Goal: Transaction & Acquisition: Purchase product/service

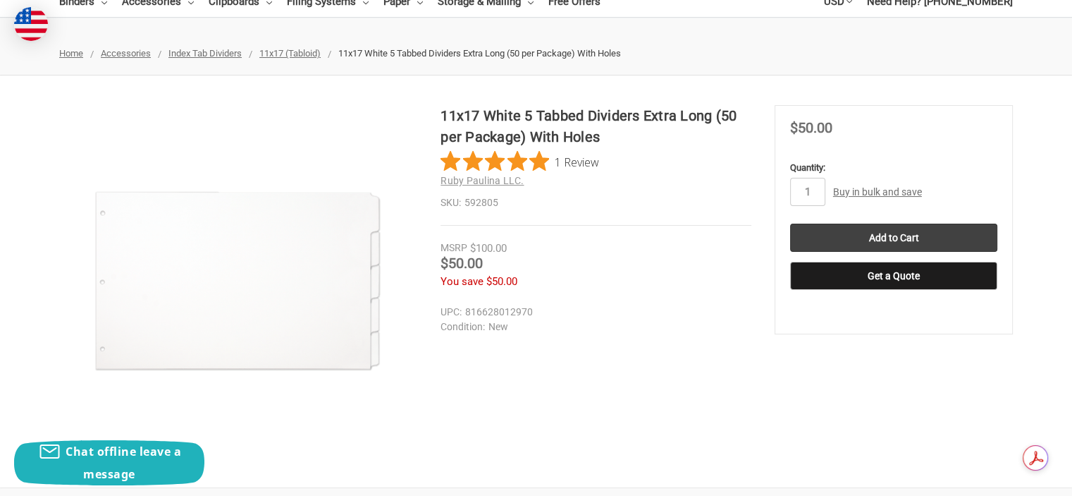
scroll to position [94, 0]
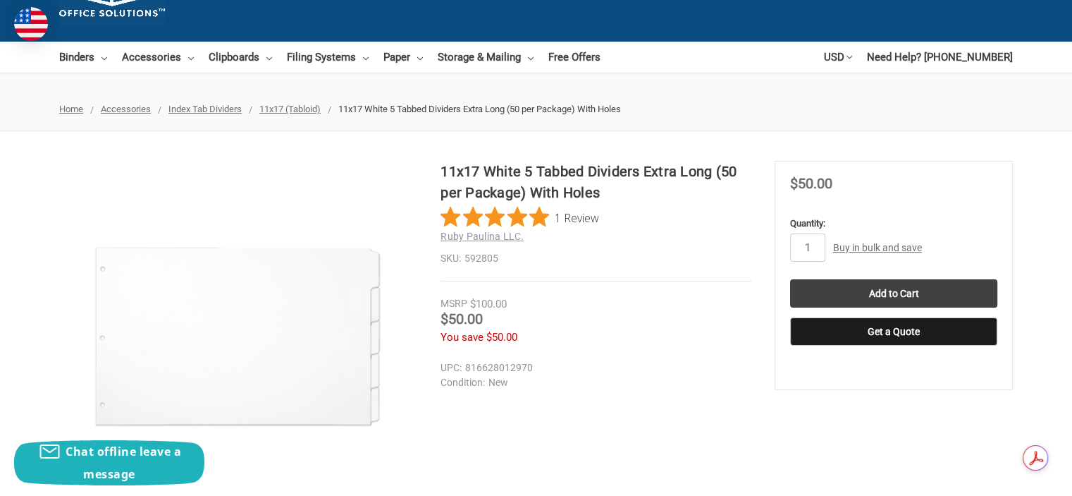
click at [281, 111] on span "11x17 (Tabloid)" at bounding box center [289, 109] width 61 height 11
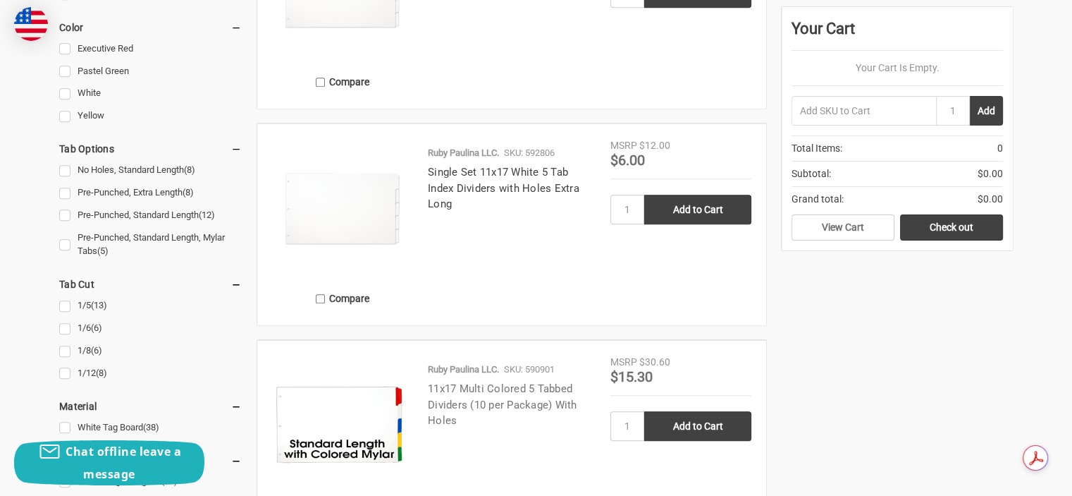
scroll to position [1034, 0]
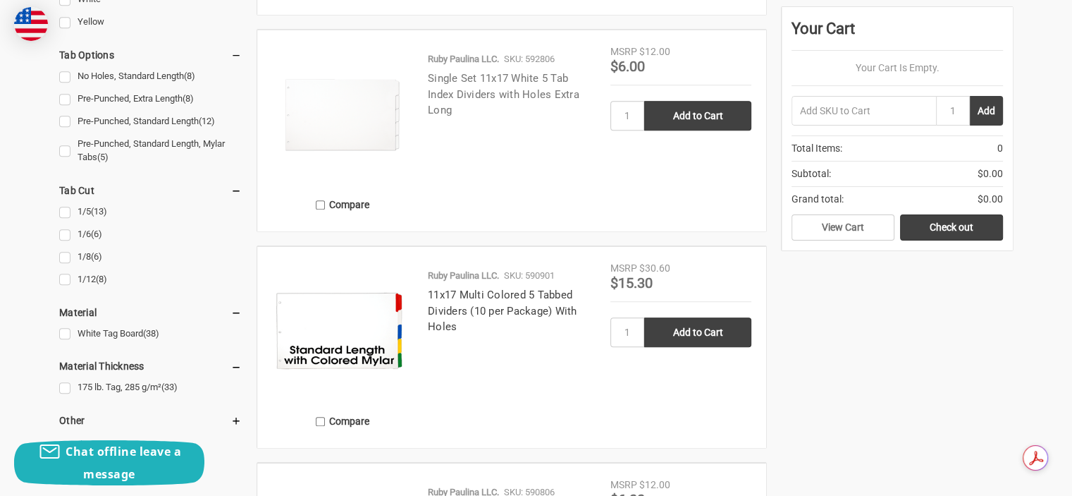
click at [460, 73] on link "Single Set 11x17 White 5 Tab Index Dividers with Holes Extra Long" at bounding box center [504, 94] width 152 height 44
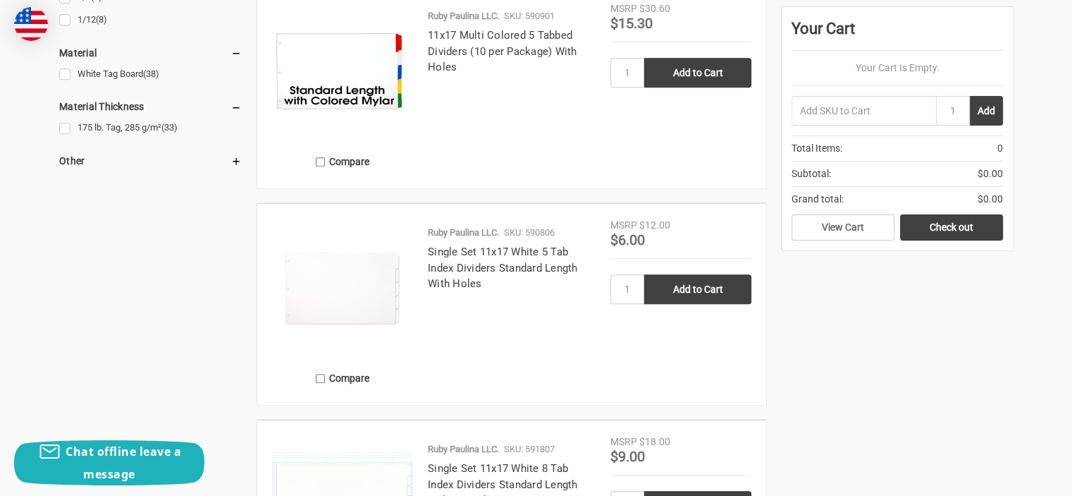
scroll to position [1316, 0]
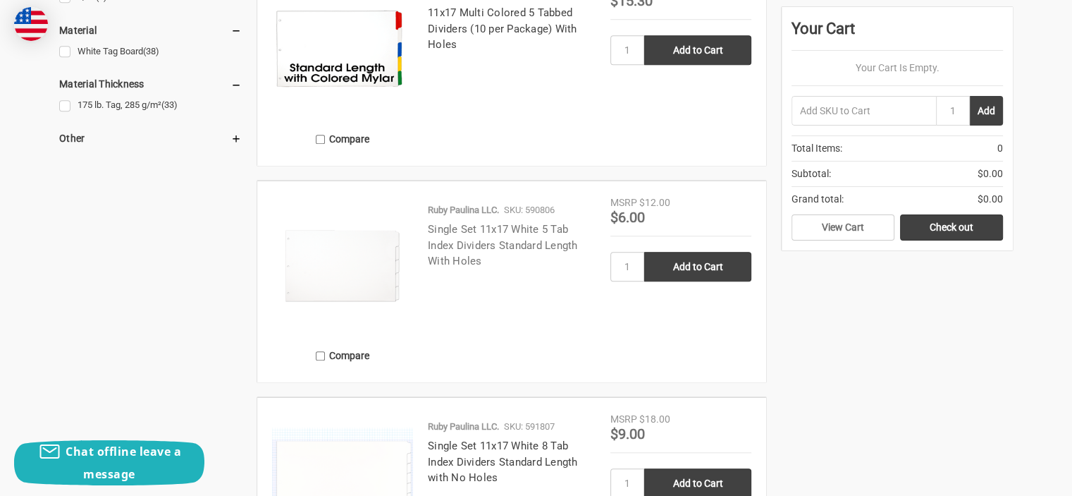
click at [527, 247] on link "Single Set 11x17 White 5 Tab Index Dividers Standard Length With Holes" at bounding box center [503, 245] width 150 height 44
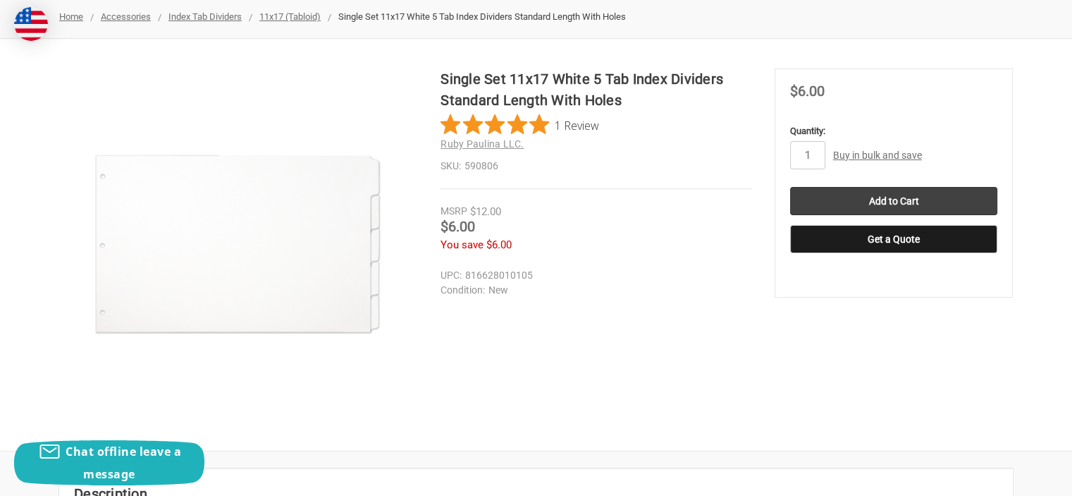
scroll to position [188, 0]
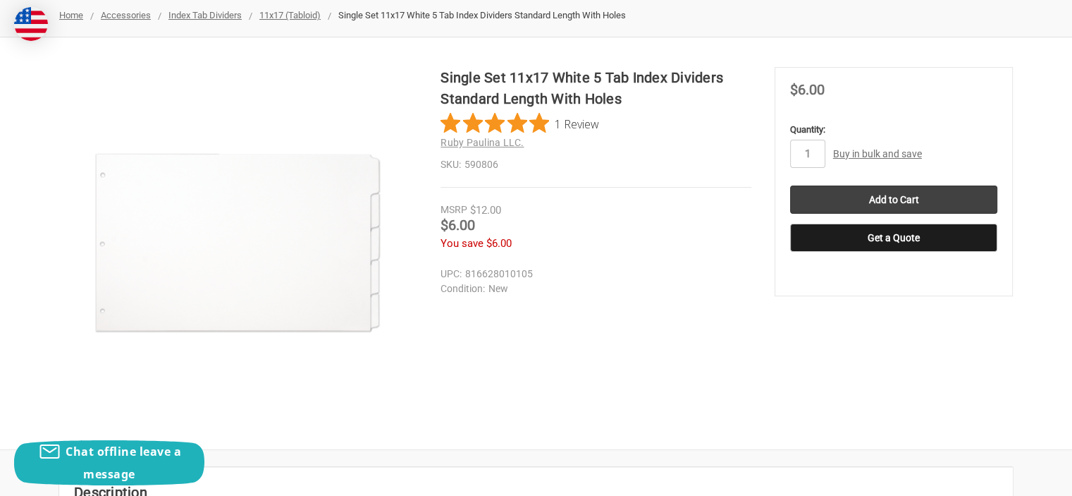
click at [872, 154] on link "Buy in bulk and save" at bounding box center [877, 153] width 89 height 11
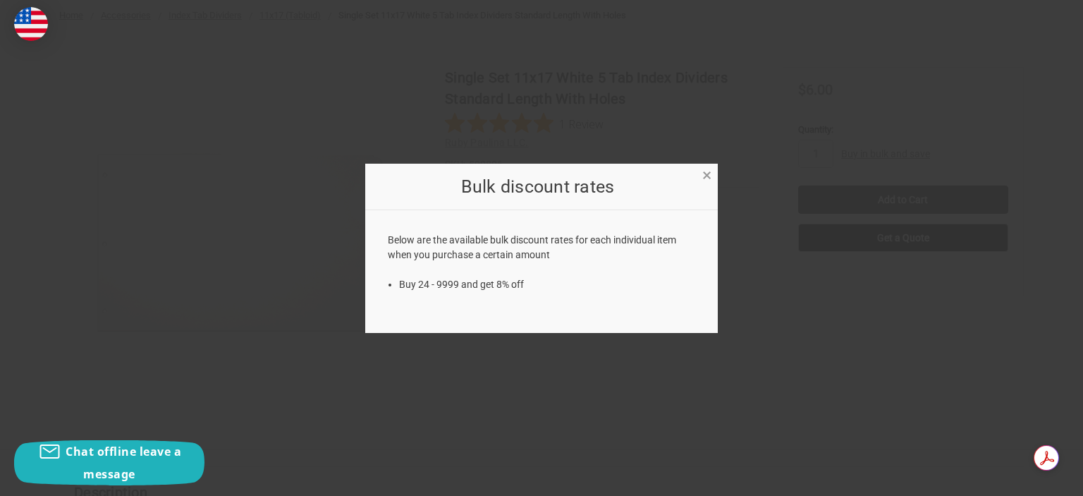
click at [709, 174] on span "×" at bounding box center [706, 175] width 9 height 20
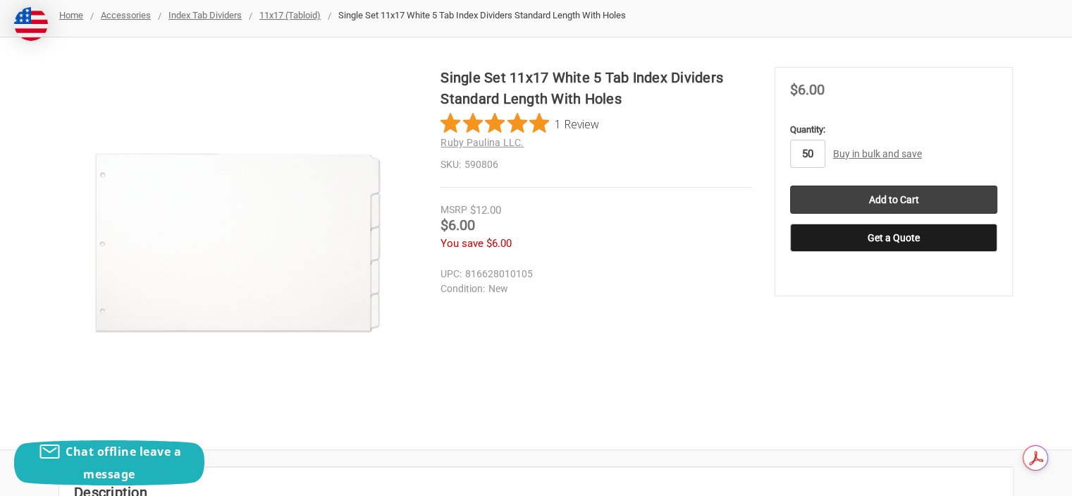
type input "50"
click at [790, 185] on input "Add to Cart" at bounding box center [893, 199] width 207 height 28
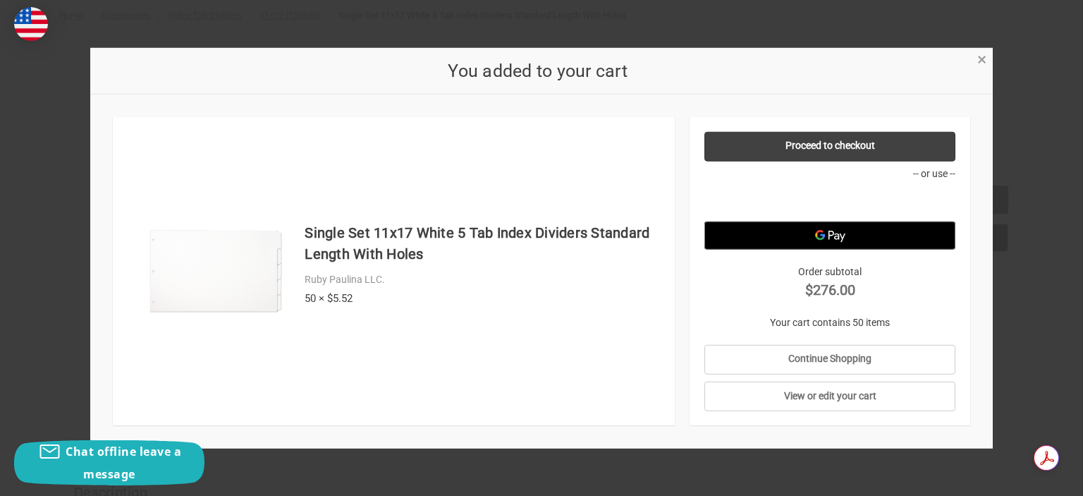
click at [979, 59] on span "×" at bounding box center [981, 59] width 9 height 20
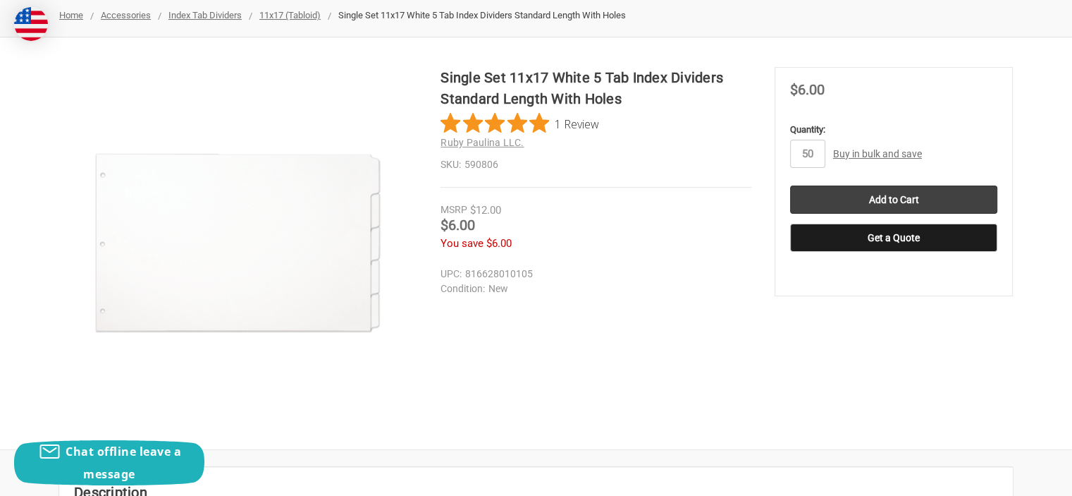
scroll to position [0, 0]
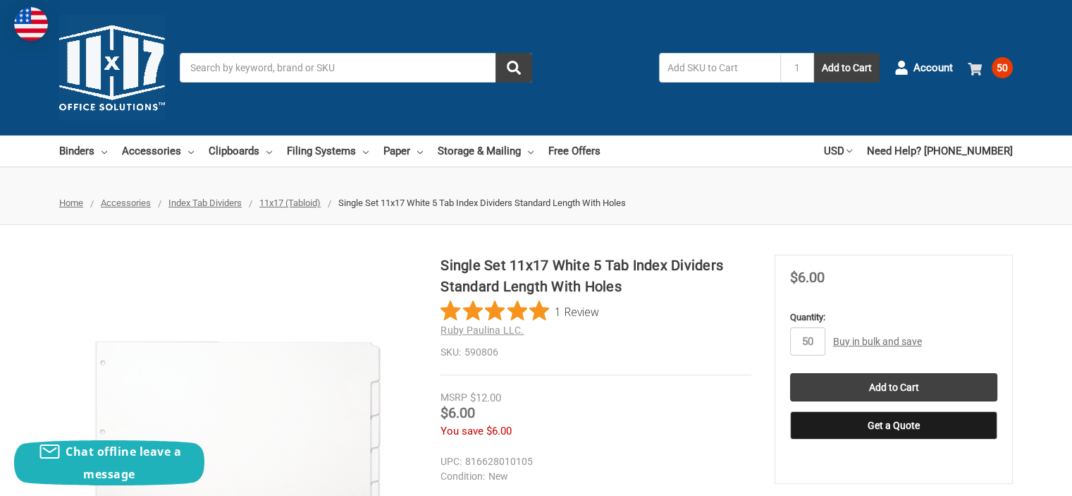
click at [979, 70] on use at bounding box center [975, 69] width 14 height 13
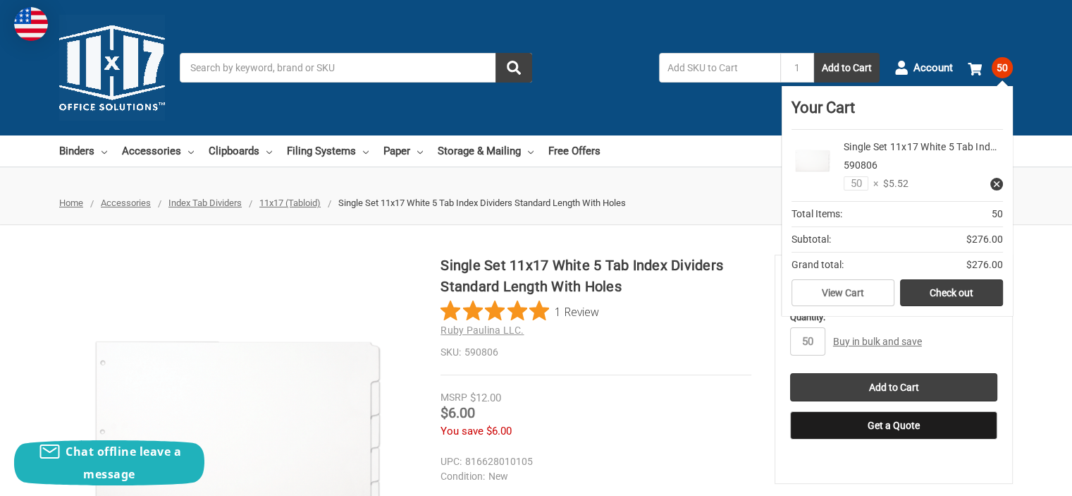
click at [995, 184] on use at bounding box center [997, 184] width 6 height 6
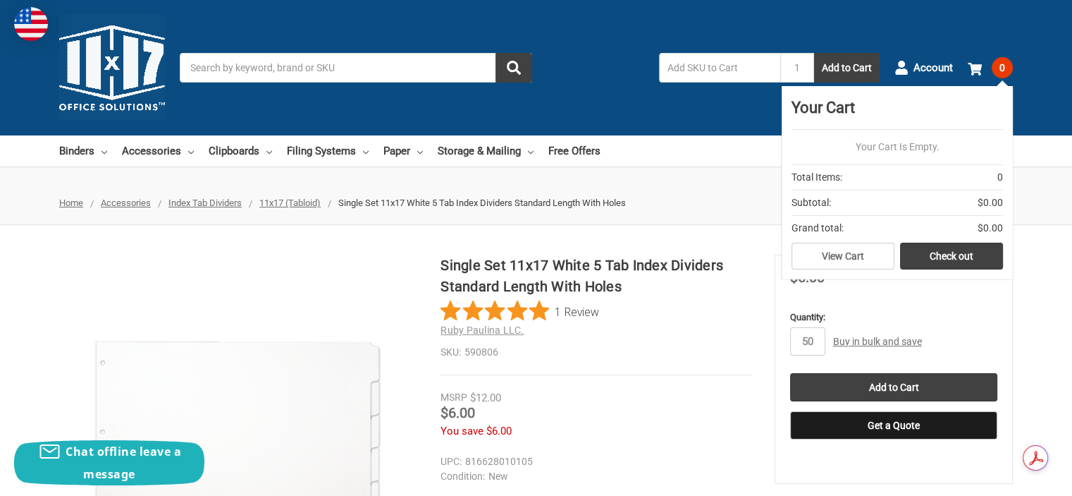
click at [550, 107] on div "Toggle menu Search 1 Add to Cart Account 0 Your Cart Your Cart Is Empty. Total …" at bounding box center [536, 67] width 1072 height 135
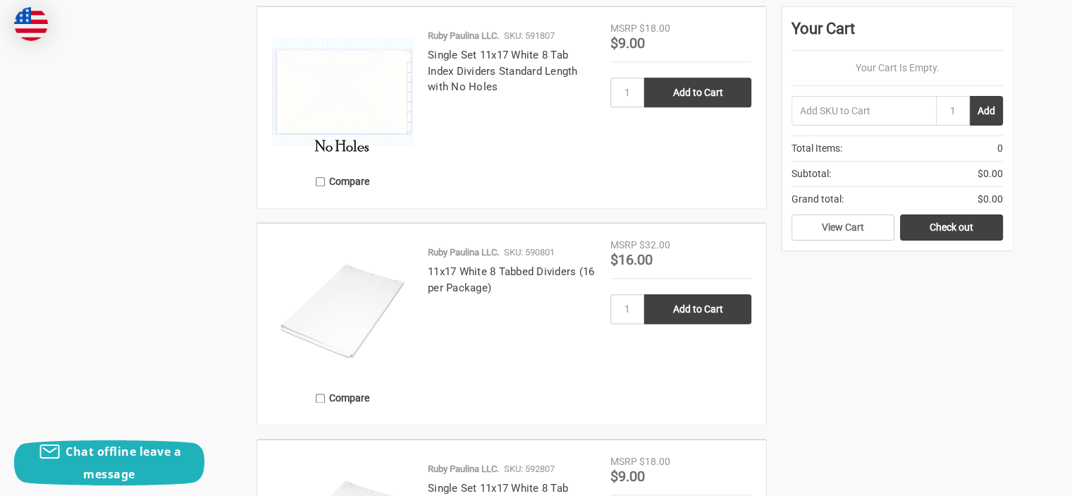
scroll to position [1785, 0]
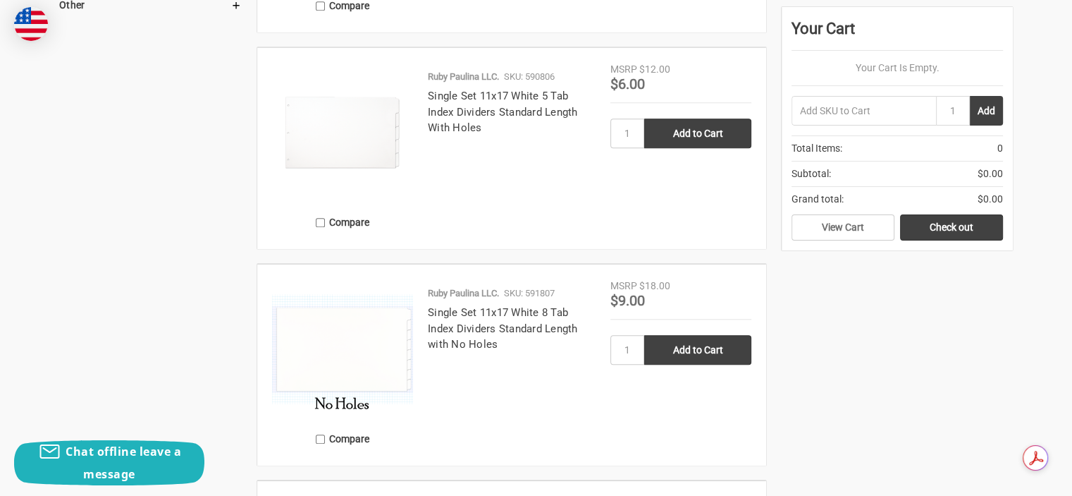
scroll to position [1409, 0]
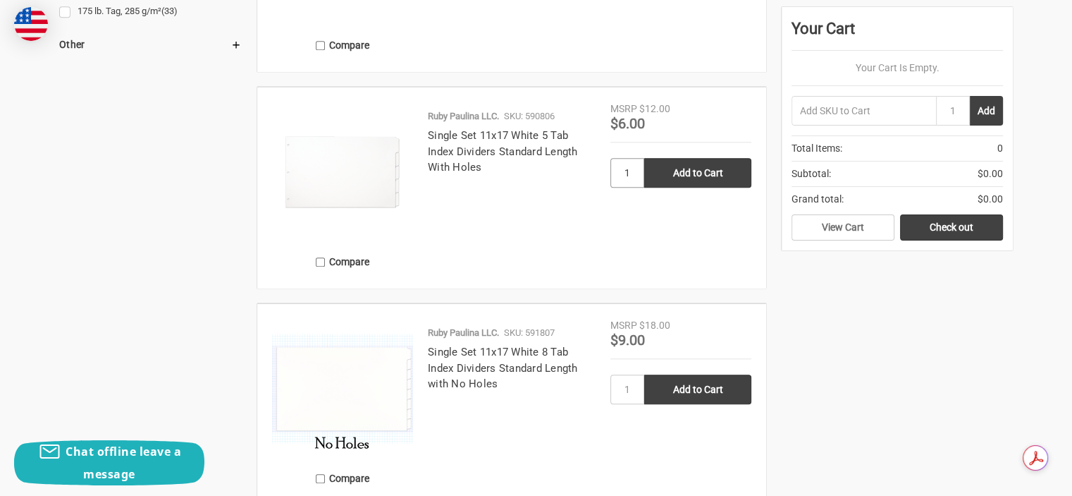
click at [634, 172] on input "1" at bounding box center [628, 173] width 34 height 30
type input "10"
click at [663, 174] on input "Add to Cart" at bounding box center [697, 173] width 107 height 30
type input "Add to Cart"
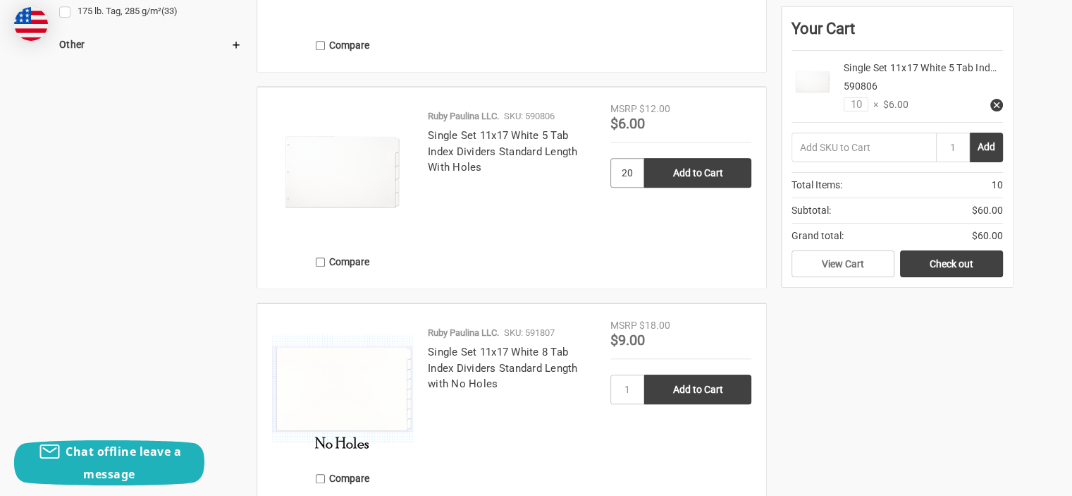
type input "20"
click at [644, 158] on input "Add to Cart" at bounding box center [697, 173] width 107 height 30
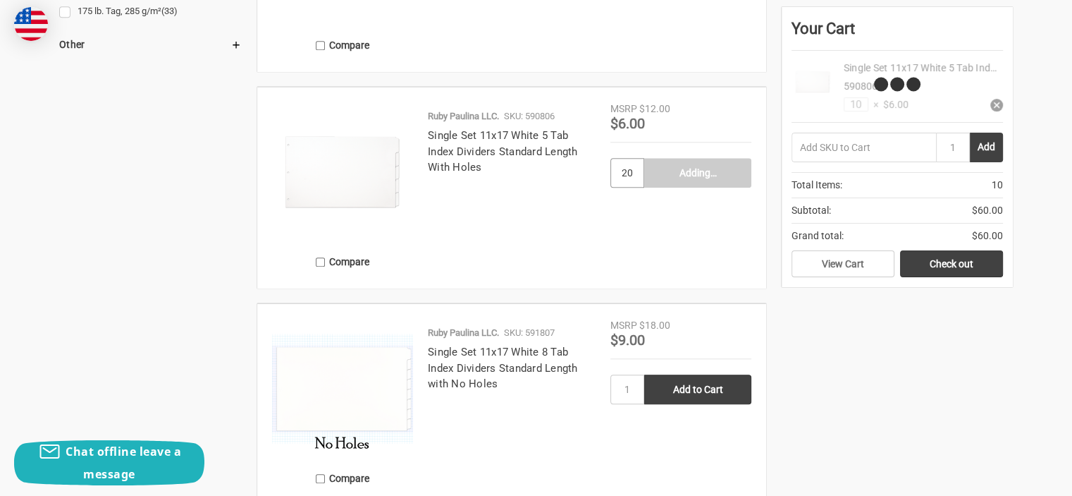
type input "Add to Cart"
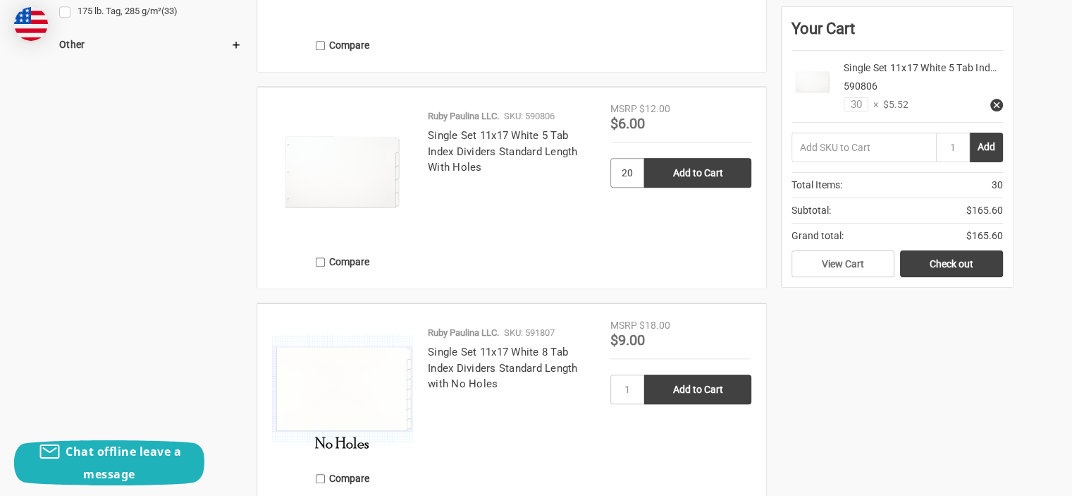
drag, startPoint x: 634, startPoint y: 174, endPoint x: 603, endPoint y: 171, distance: 31.1
click at [603, 171] on article "Compare Ruby Paulina LLC. SKU: 590806 Single Set 11x17 White 5 Tab Index Divide…" at bounding box center [511, 188] width 509 height 202
type input "30"
click at [644, 158] on input "Add to Cart" at bounding box center [697, 173] width 107 height 30
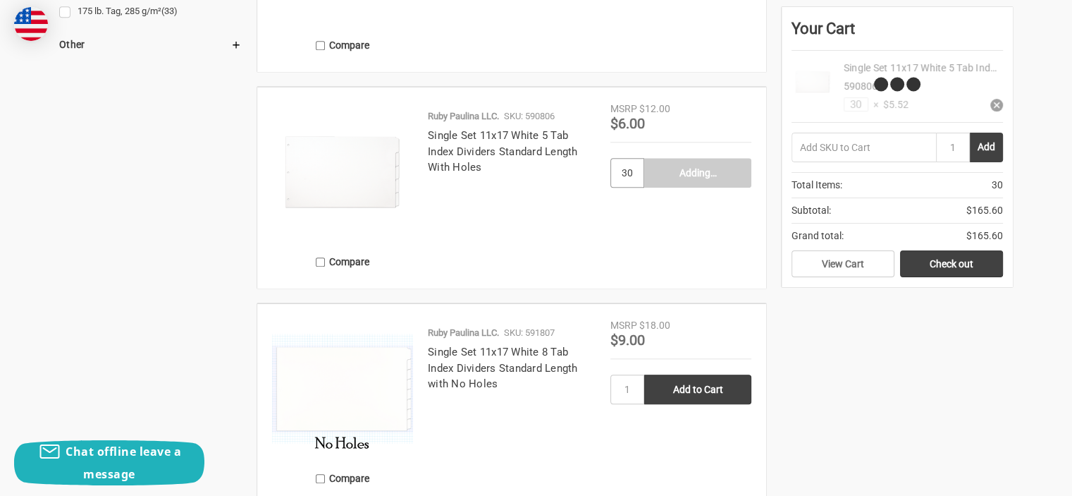
type input "Add to Cart"
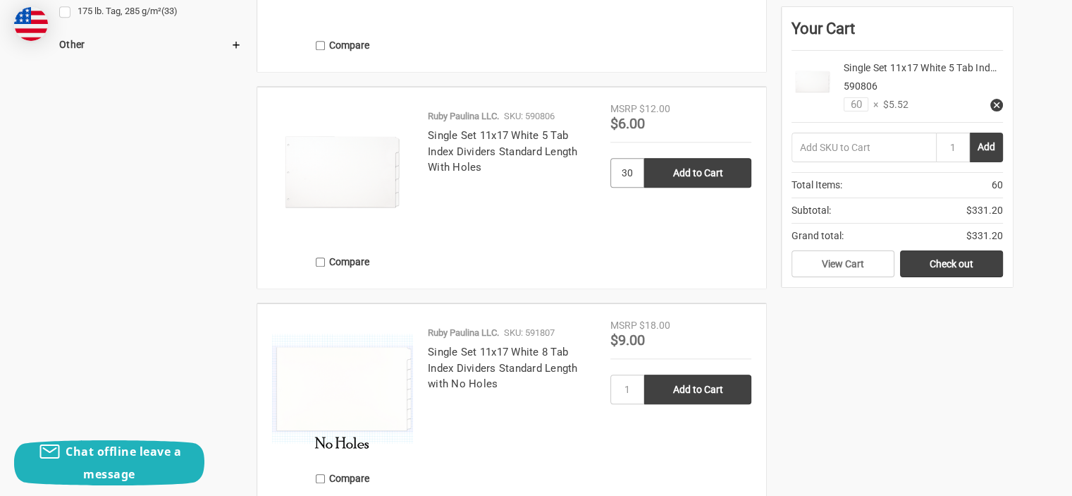
type input "3"
type input "10"
click at [644, 158] on input "Add to Cart" at bounding box center [697, 173] width 107 height 30
click at [993, 103] on icon at bounding box center [997, 105] width 10 height 10
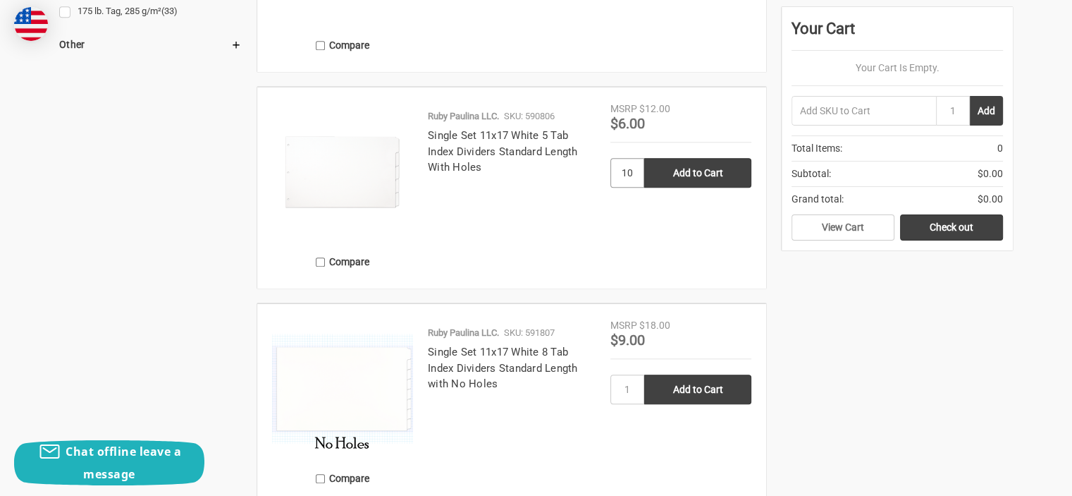
click at [644, 158] on input "Add to Cart" at bounding box center [697, 173] width 107 height 30
type input "Add to Cart"
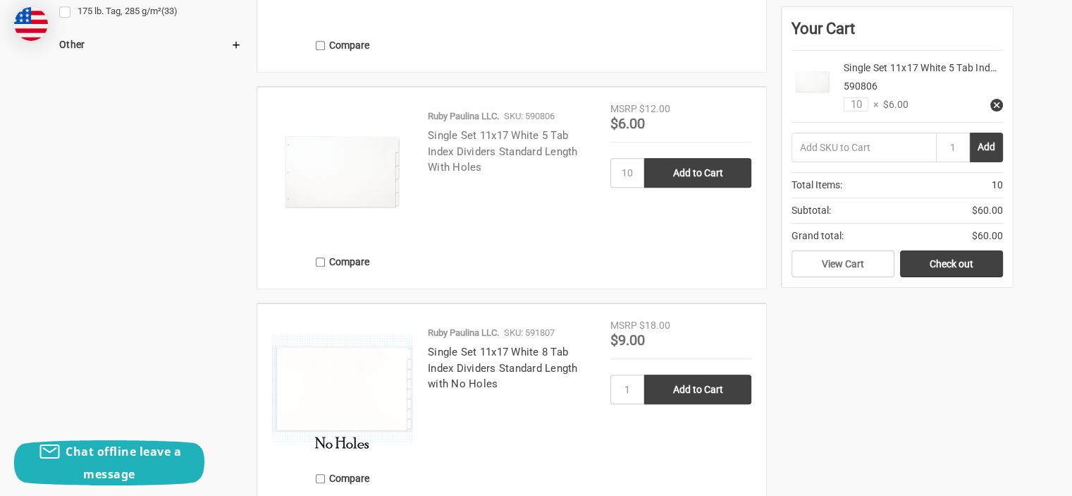
click at [542, 146] on link "Single Set 11x17 White 5 Tab Index Dividers Standard Length With Holes" at bounding box center [503, 151] width 150 height 44
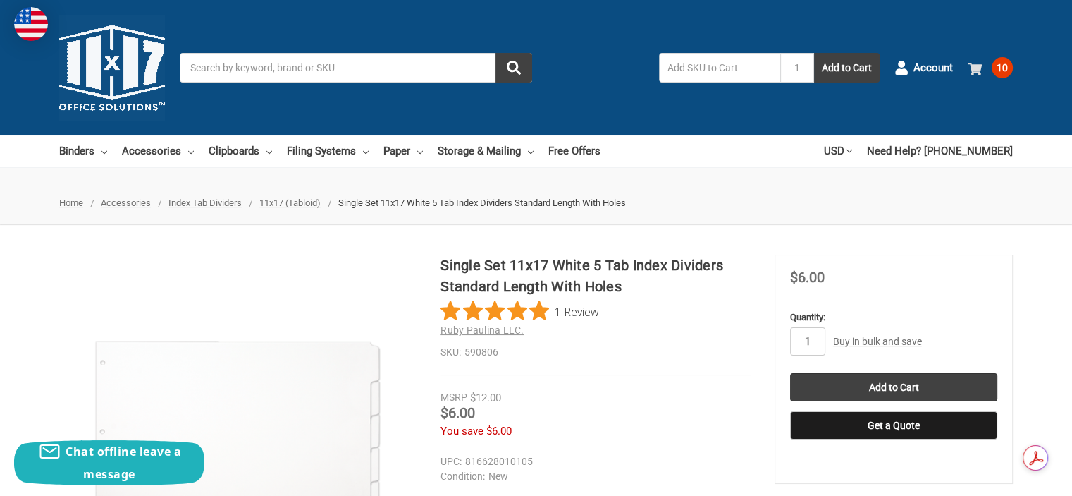
click at [994, 69] on span "10" at bounding box center [1002, 67] width 21 height 21
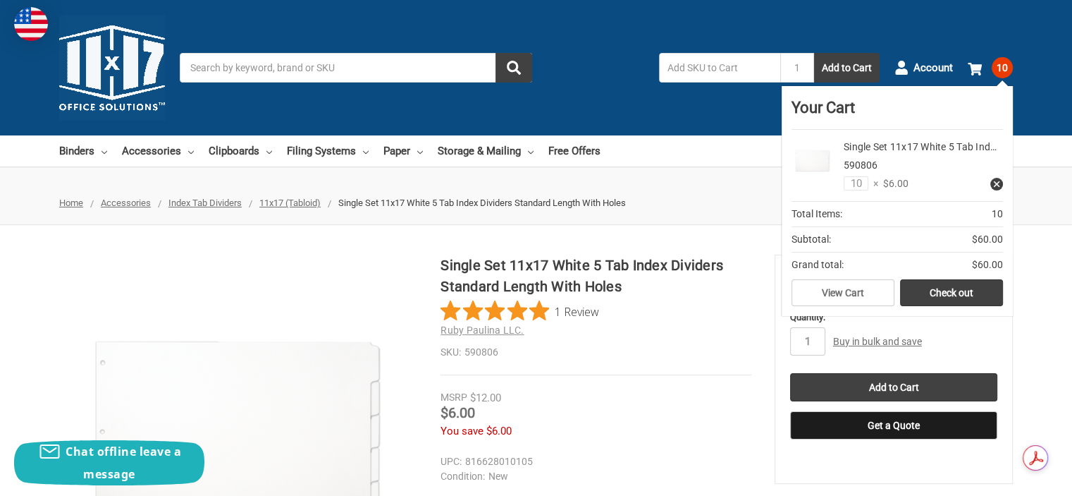
click at [998, 183] on icon at bounding box center [997, 184] width 10 height 10
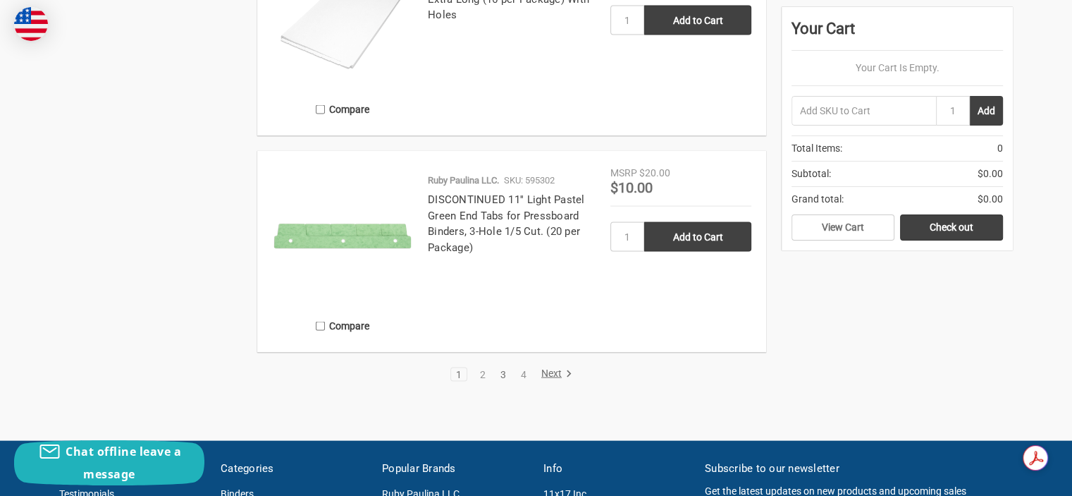
scroll to position [3007, 0]
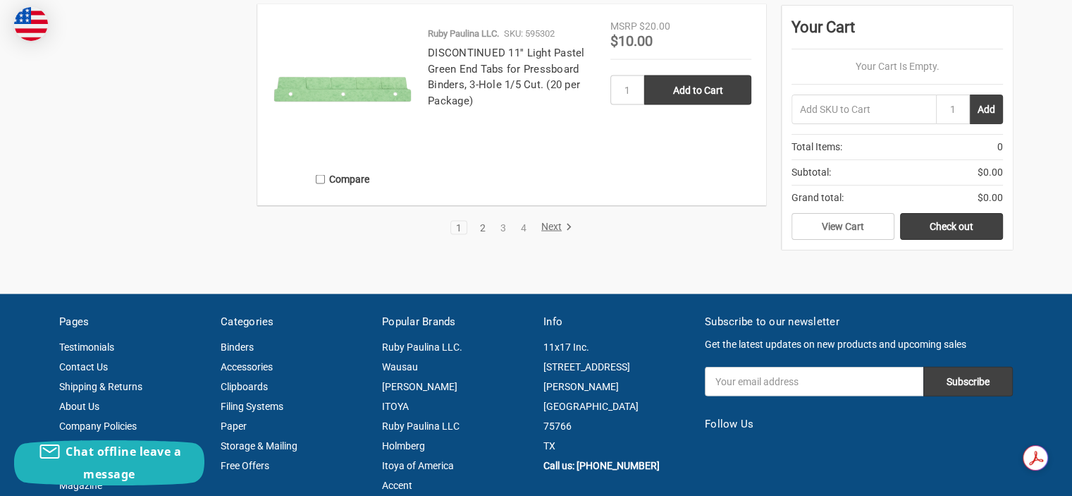
click at [479, 226] on link "2" at bounding box center [483, 228] width 16 height 10
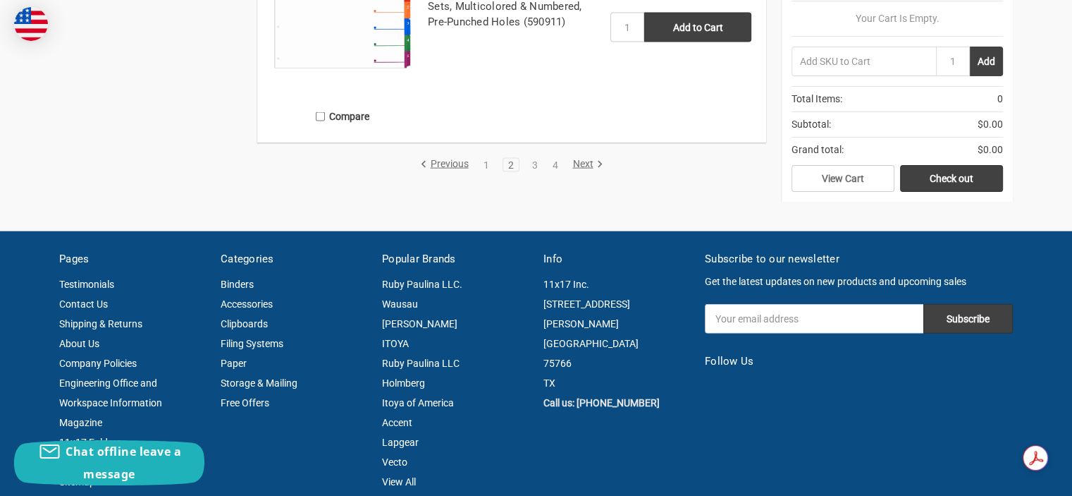
scroll to position [3102, 0]
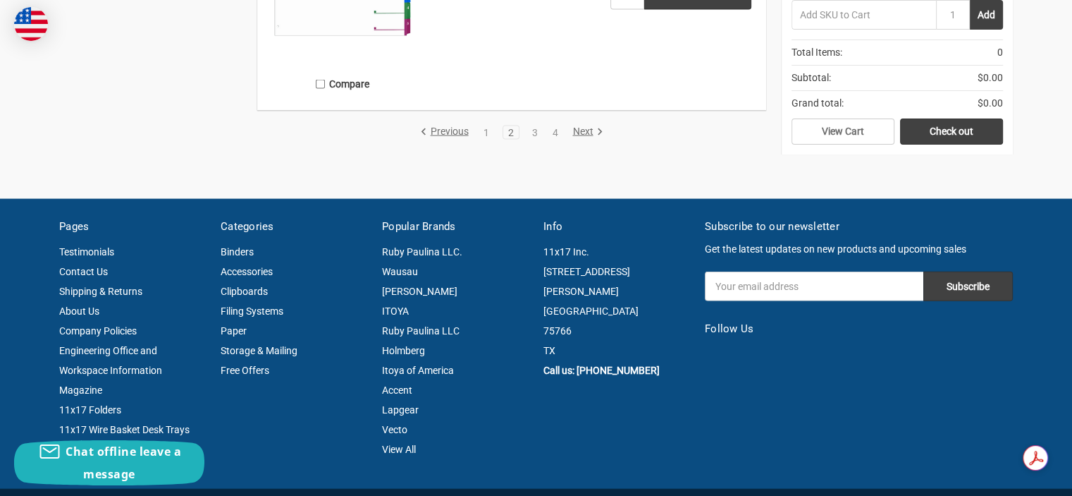
click at [515, 134] on link "2" at bounding box center [511, 133] width 16 height 10
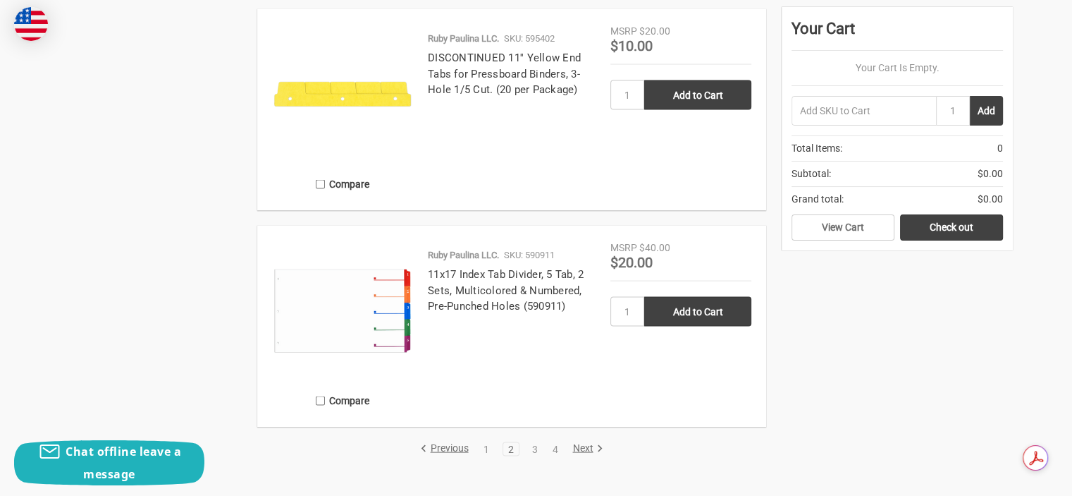
scroll to position [2914, 0]
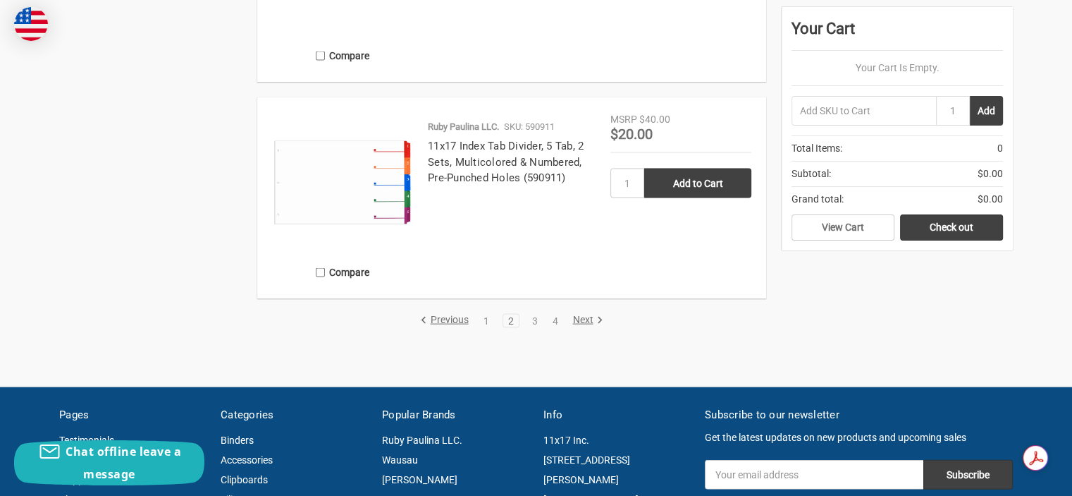
click at [584, 319] on link "Next" at bounding box center [586, 320] width 36 height 13
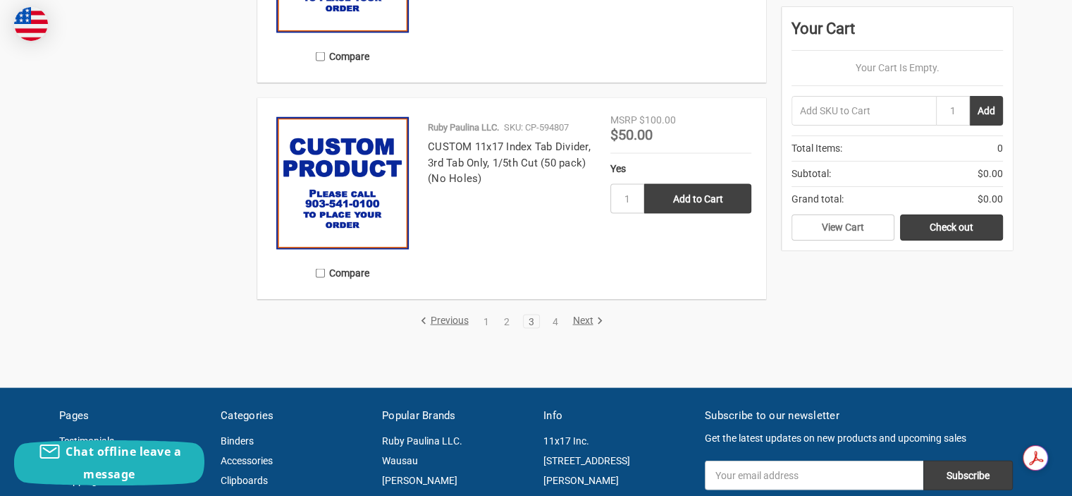
scroll to position [2914, 0]
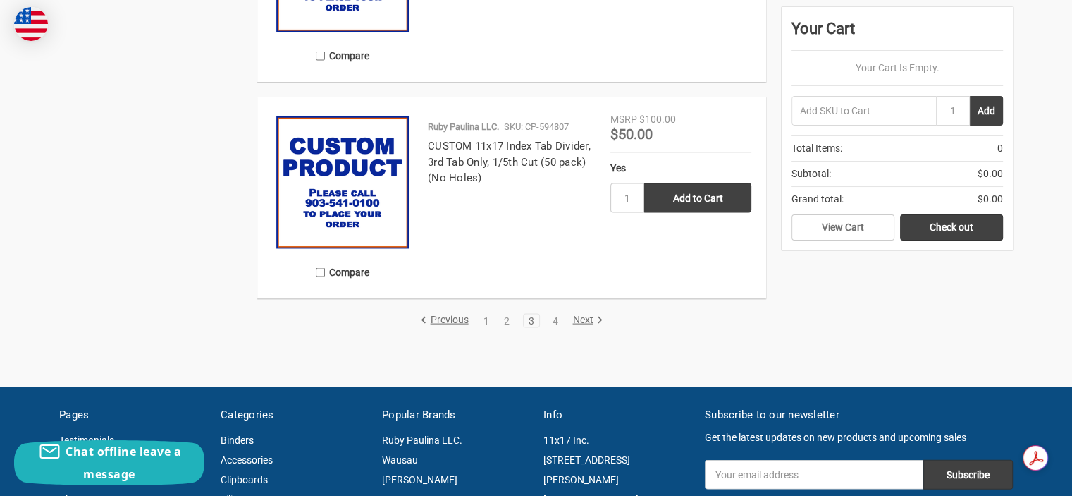
click at [575, 319] on link "Next" at bounding box center [586, 320] width 36 height 13
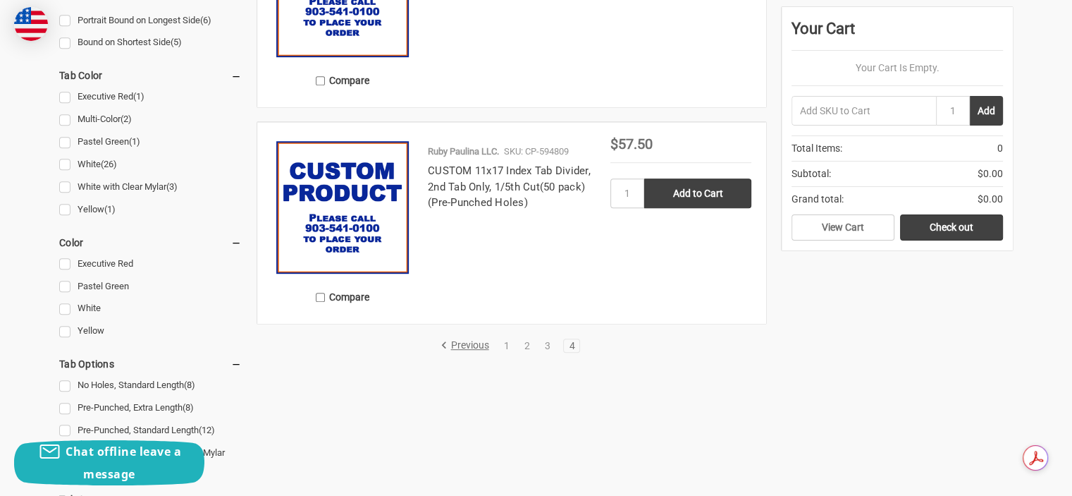
scroll to position [752, 0]
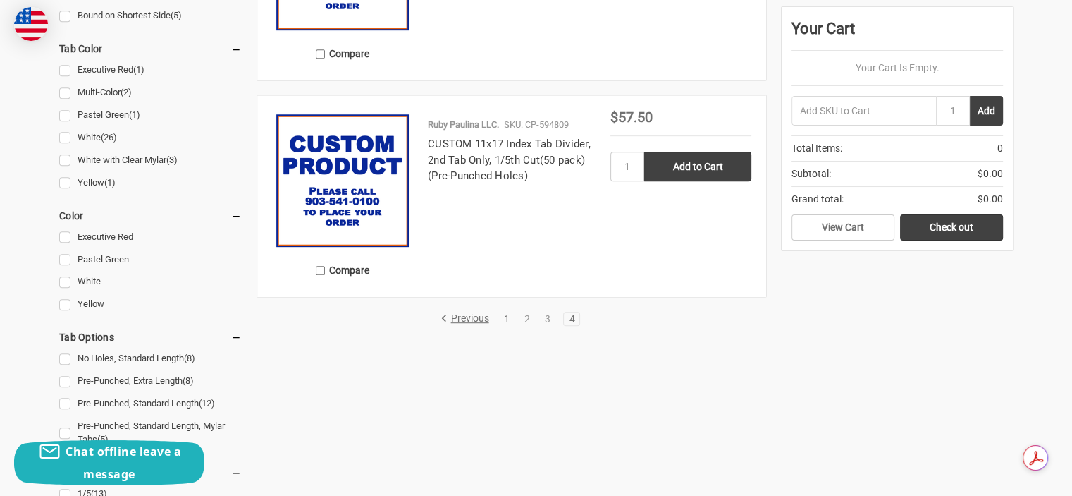
click at [506, 317] on link "1" at bounding box center [507, 319] width 16 height 10
